Goal: Information Seeking & Learning: Learn about a topic

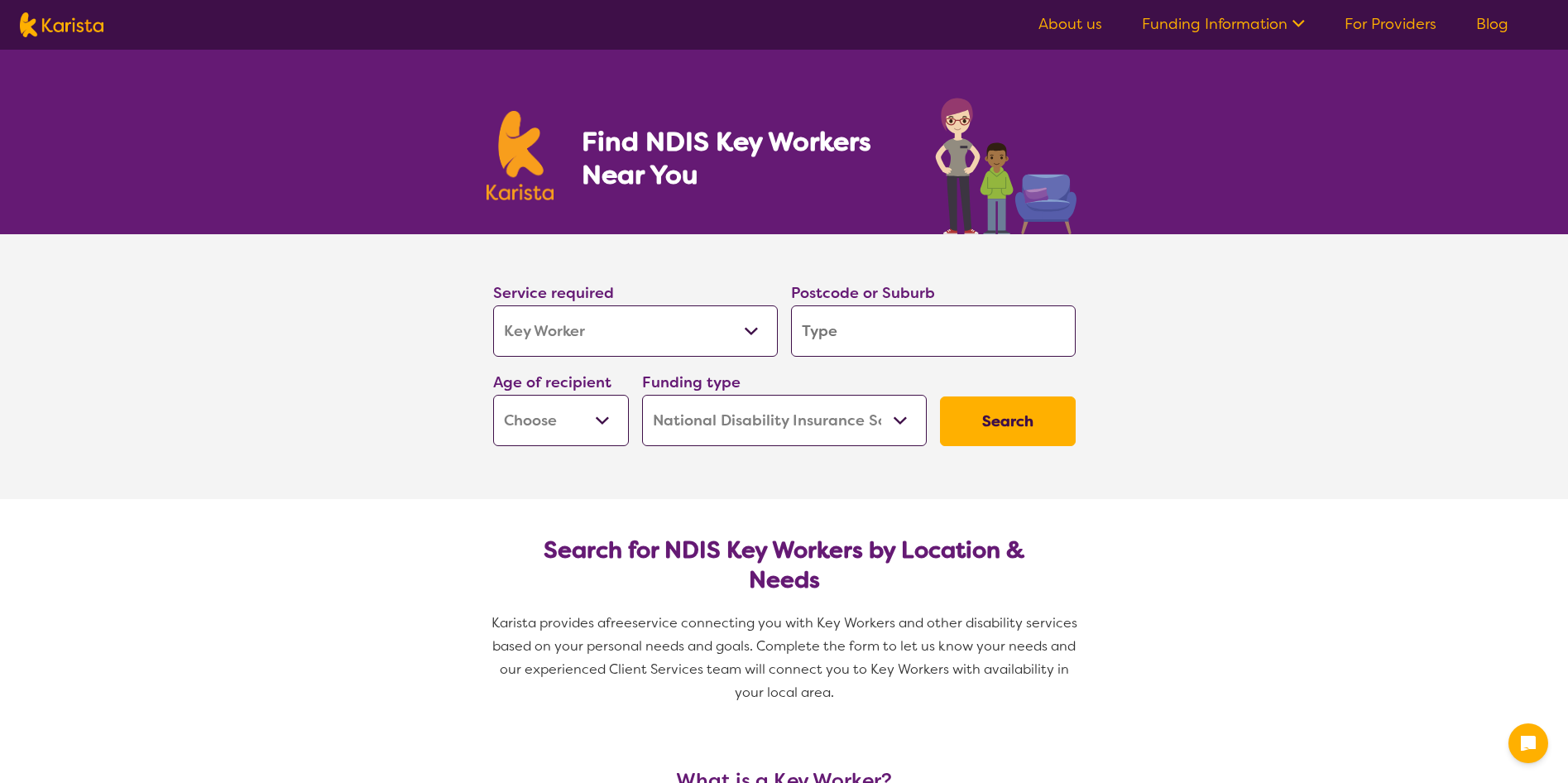
select select "Key Worker"
select select "NDIS"
select select "Key Worker"
select select "NDIS"
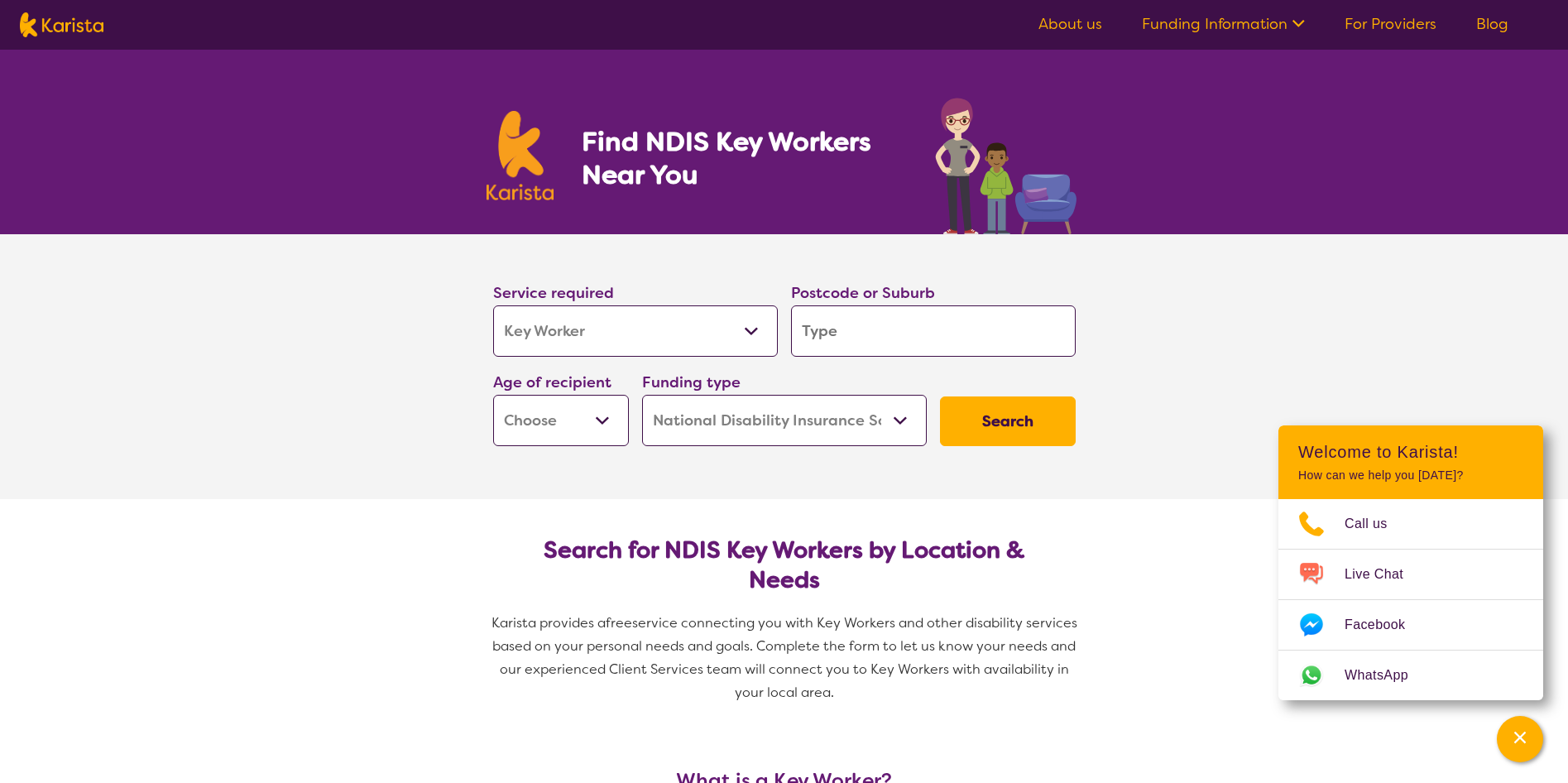
click at [749, 335] on select "Allied Health Assistant Assessment ([MEDICAL_DATA] or [MEDICAL_DATA]) Behaviour…" at bounding box center [635, 331] width 285 height 51
select select "Allied Health Assistant"
click at [493, 306] on select "Allied Health Assistant Assessment ([MEDICAL_DATA] or [MEDICAL_DATA]) Behaviour…" at bounding box center [635, 331] width 285 height 51
select select "Allied Health Assistant"
click at [615, 424] on select "Early Childhood - 0 to 9 Child - 10 to 11 Adolescent - 12 to 17 Adult - 18 to 6…" at bounding box center [560, 420] width 135 height 51
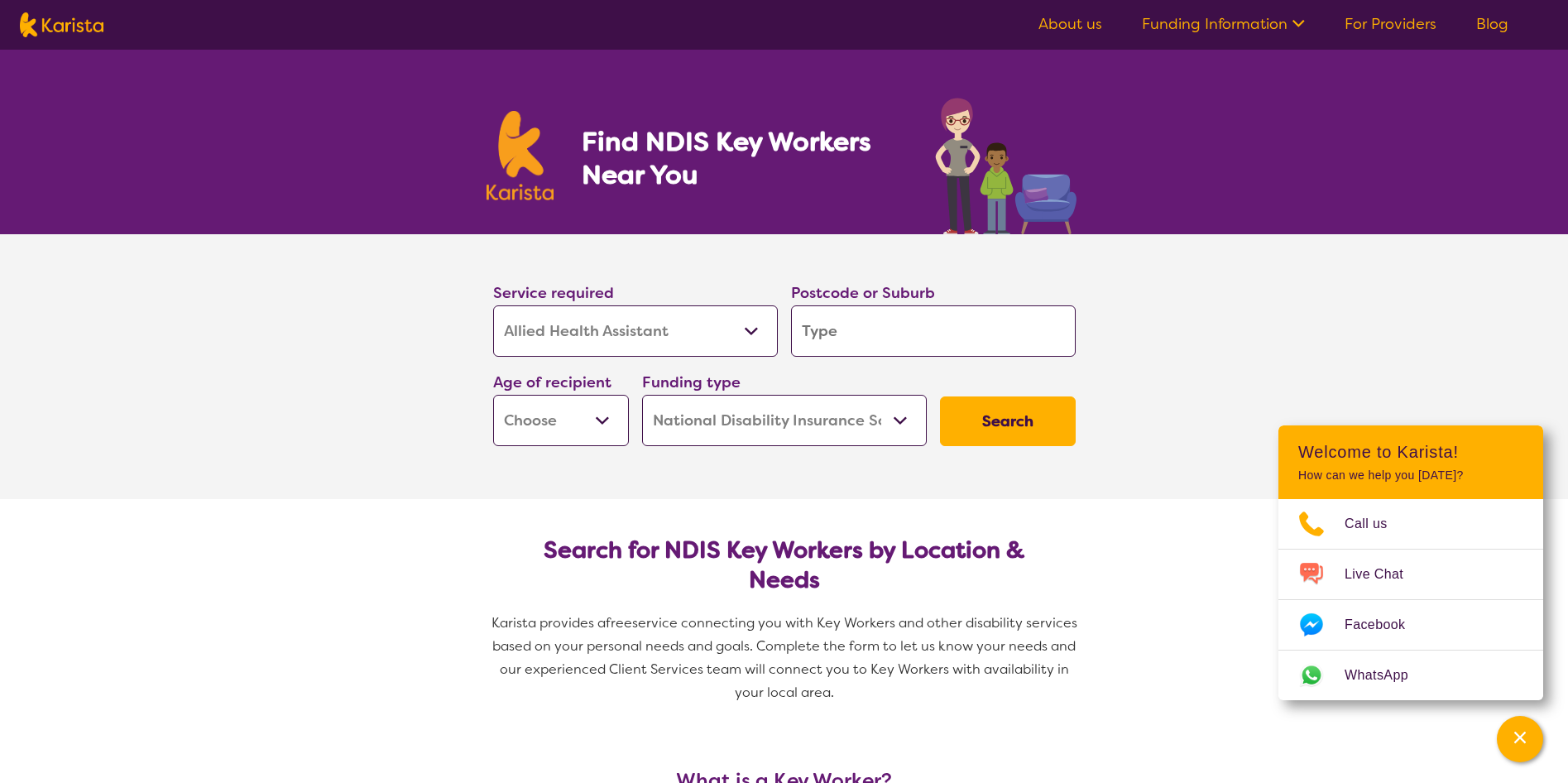
select select "AS"
click at [493, 395] on select "Early Childhood - 0 to 9 Child - 10 to 11 Adolescent - 12 to 17 Adult - 18 to 6…" at bounding box center [560, 420] width 135 height 51
select select "AS"
click at [924, 425] on select "Home Care Package (HCP) National Disability Insurance Scheme (NDIS) I don't know" at bounding box center [784, 420] width 285 height 51
click at [1040, 497] on section "Service required Allied Health Assistant Assessment ([MEDICAL_DATA] or [MEDICAL…" at bounding box center [784, 367] width 662 height 265
